Goal: Task Accomplishment & Management: Manage account settings

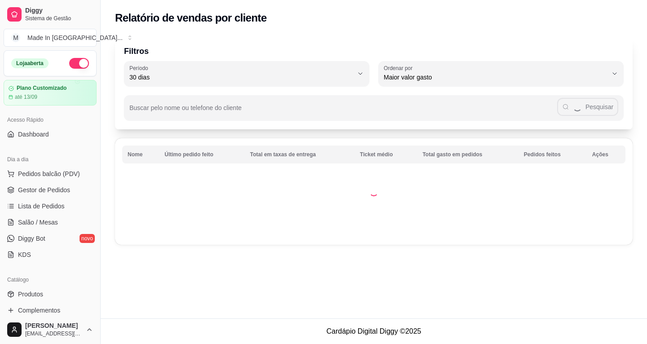
select select "30"
select select "HIGHEST_TOTAL_SPENT_WITH_ORDERS"
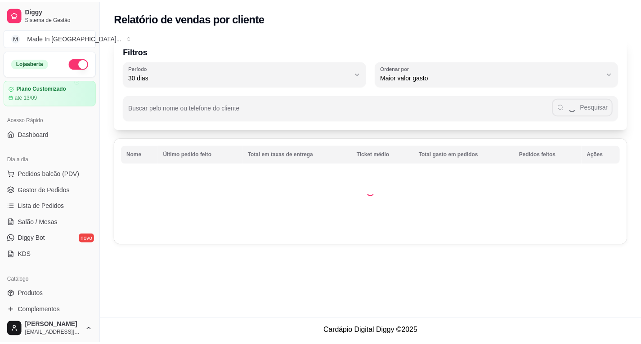
scroll to position [123, 0]
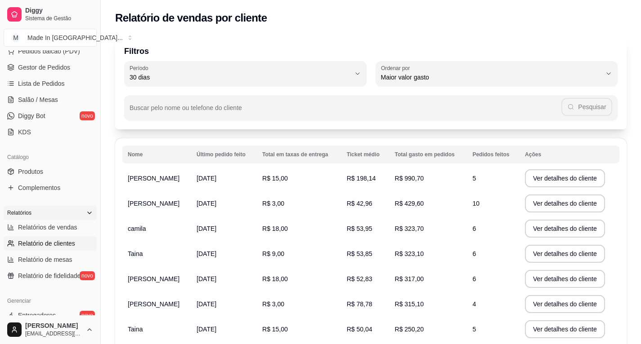
click at [86, 214] on icon at bounding box center [89, 213] width 7 height 7
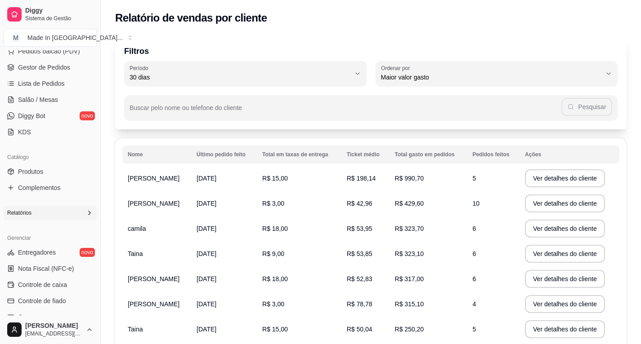
click at [86, 211] on icon at bounding box center [89, 213] width 7 height 7
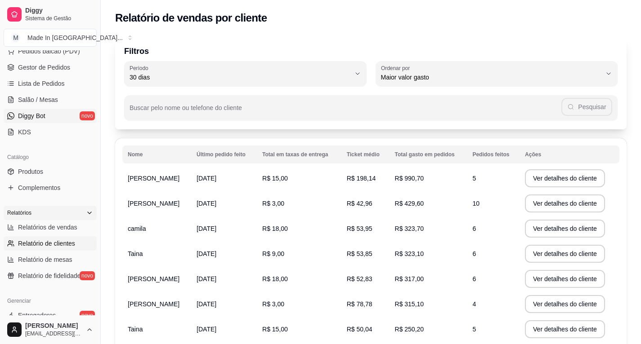
scroll to position [78, 0]
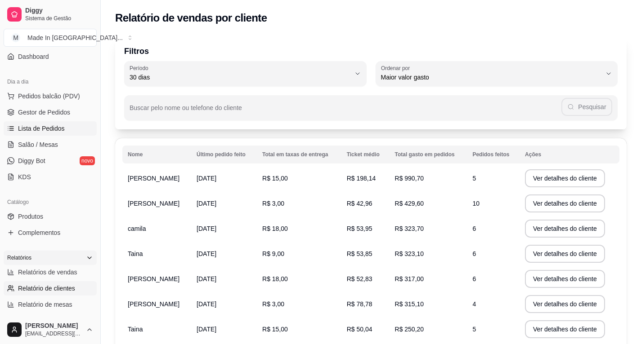
click at [48, 132] on span "Lista de Pedidos" at bounding box center [41, 128] width 47 height 9
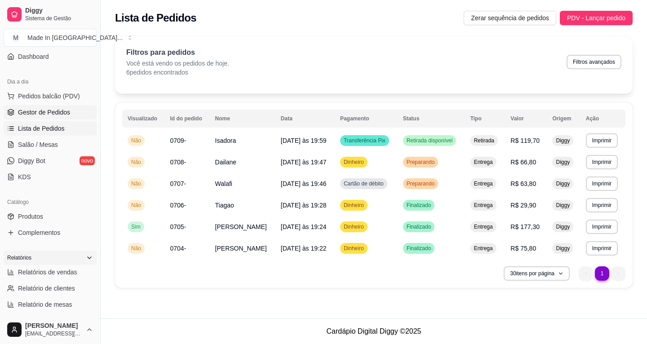
click at [58, 116] on span "Gestor de Pedidos" at bounding box center [44, 112] width 52 height 9
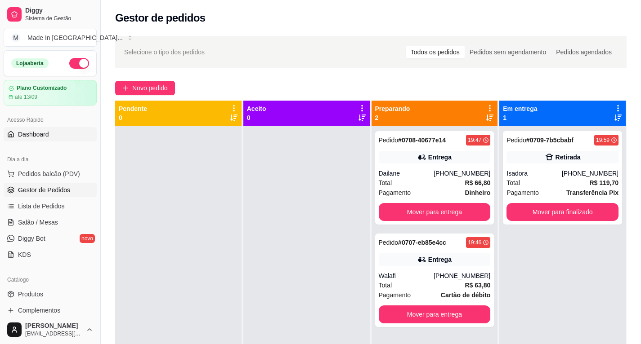
click at [48, 135] on span "Dashboard" at bounding box center [33, 134] width 31 height 9
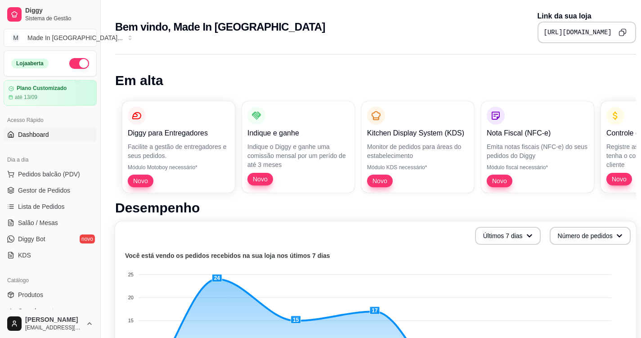
scroll to position [135, 0]
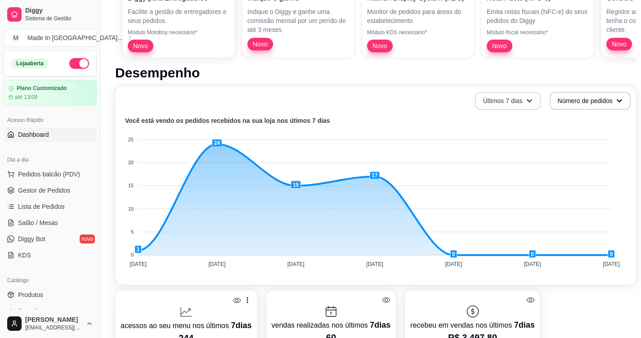
click at [526, 100] on icon "button" at bounding box center [529, 101] width 6 height 6
click at [504, 157] on span "Últimos 30 dias" at bounding box center [505, 153] width 76 height 9
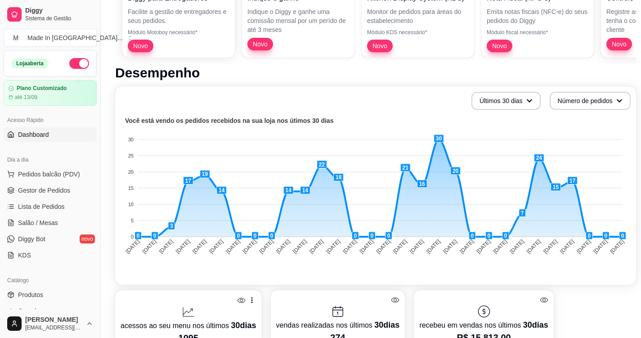
click at [49, 135] on link "Dashboard" at bounding box center [50, 134] width 93 height 14
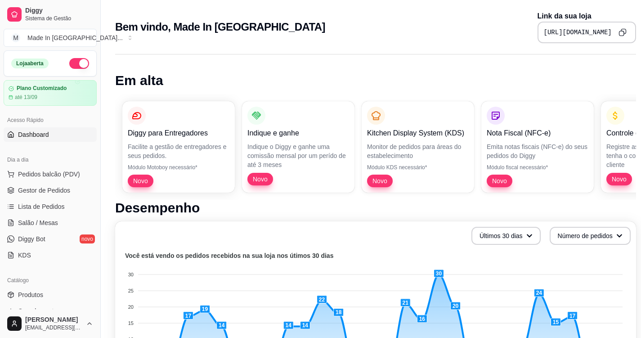
click at [49, 135] on link "Dashboard" at bounding box center [50, 134] width 93 height 14
click at [525, 234] on icon "button" at bounding box center [528, 235] width 6 height 6
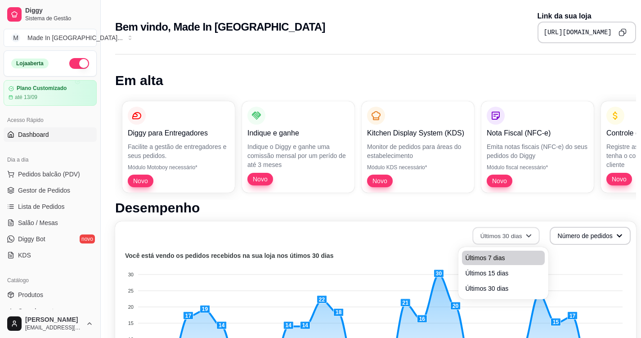
click at [491, 256] on span "Últimos 7 dias" at bounding box center [503, 257] width 76 height 9
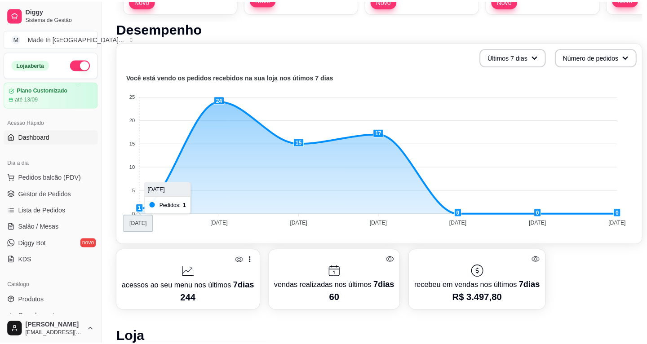
scroll to position [135, 0]
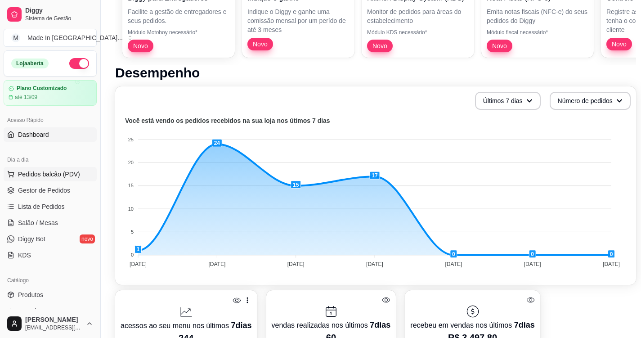
click at [39, 171] on span "Pedidos balcão (PDV)" at bounding box center [49, 174] width 62 height 9
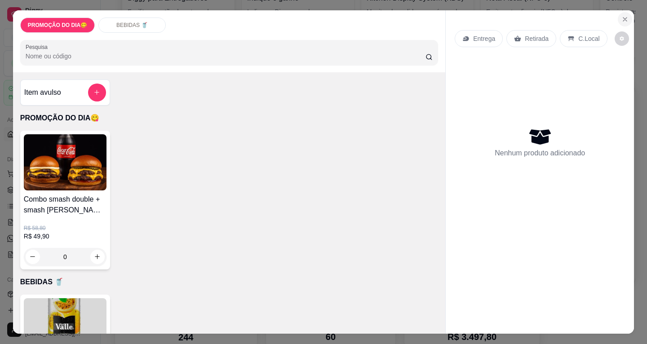
click at [624, 18] on icon "Close" at bounding box center [626, 20] width 4 height 4
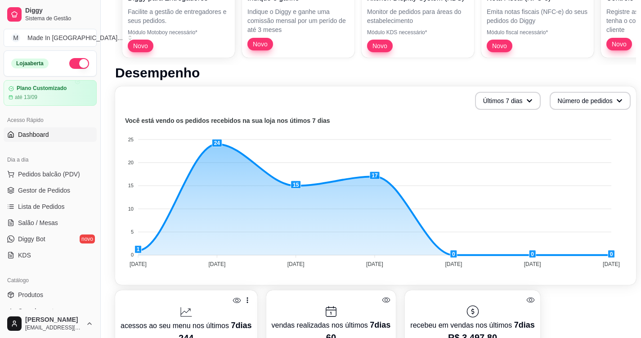
click at [44, 132] on span "Dashboard" at bounding box center [33, 134] width 31 height 9
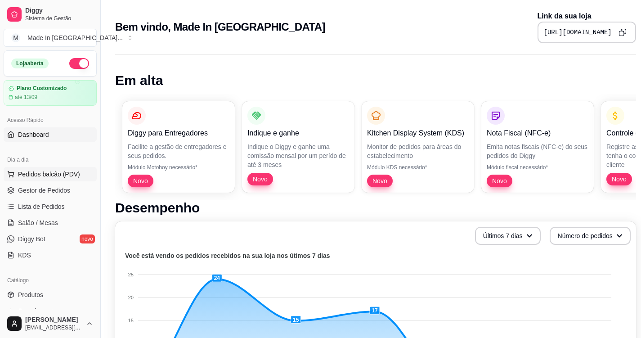
click at [44, 172] on span "Pedidos balcão (PDV)" at bounding box center [49, 174] width 62 height 9
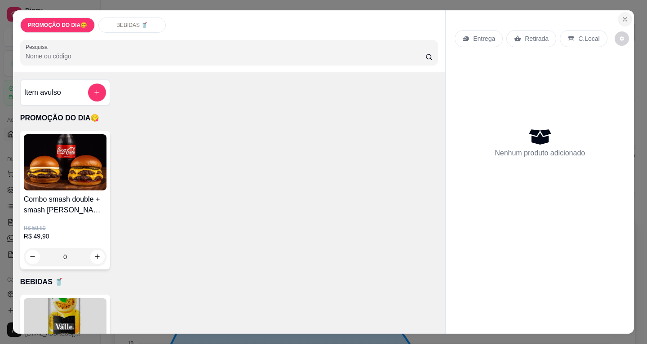
click at [622, 16] on icon "Close" at bounding box center [625, 19] width 7 height 7
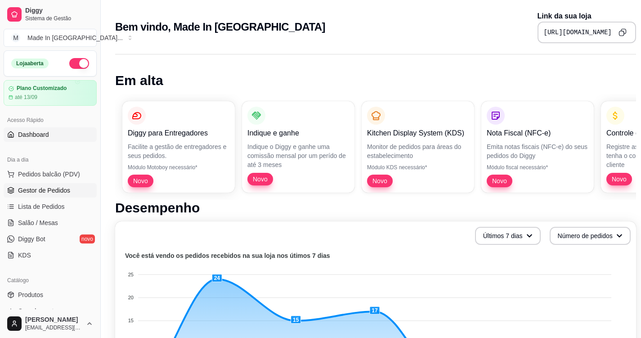
click at [35, 186] on span "Gestor de Pedidos" at bounding box center [44, 190] width 52 height 9
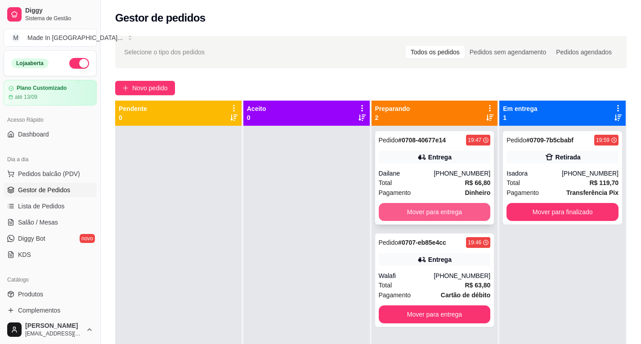
click at [416, 214] on button "Mover para entrega" at bounding box center [435, 212] width 112 height 18
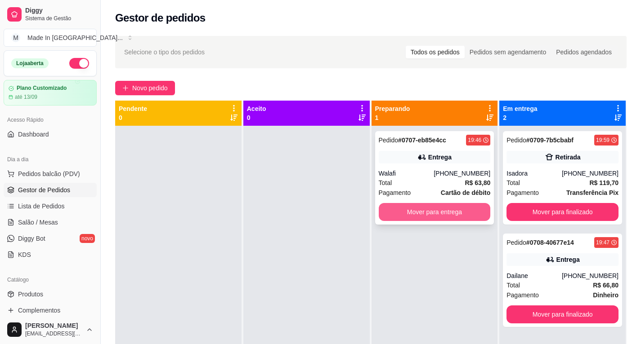
click at [439, 216] on button "Mover para entrega" at bounding box center [435, 212] width 112 height 18
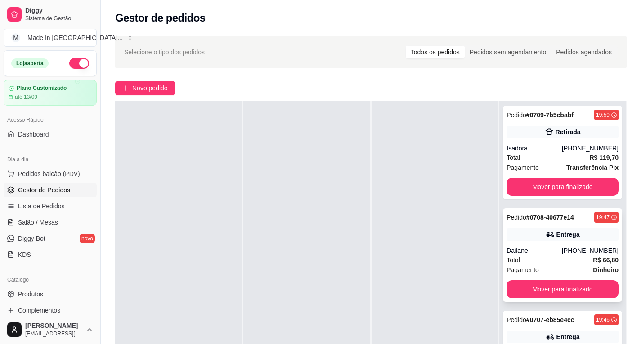
scroll to position [90, 0]
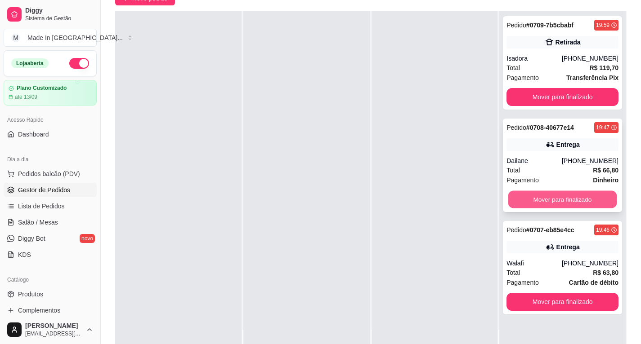
click at [533, 200] on button "Mover para finalizado" at bounding box center [562, 200] width 108 height 18
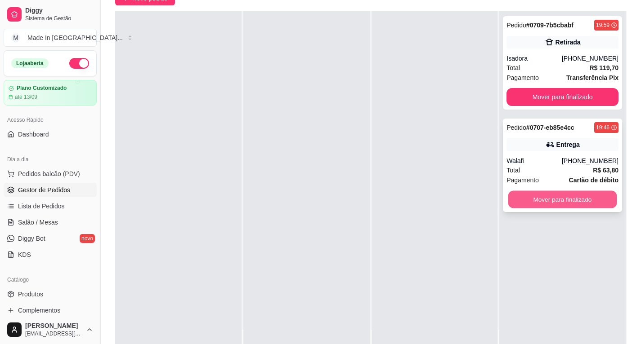
click at [526, 197] on button "Mover para finalizado" at bounding box center [562, 200] width 108 height 18
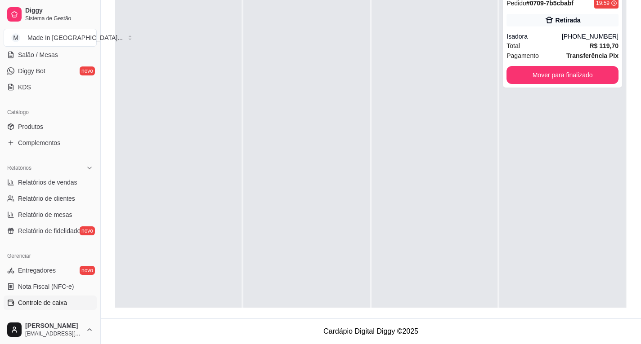
scroll to position [0, 0]
